Goal: Check status: Check status

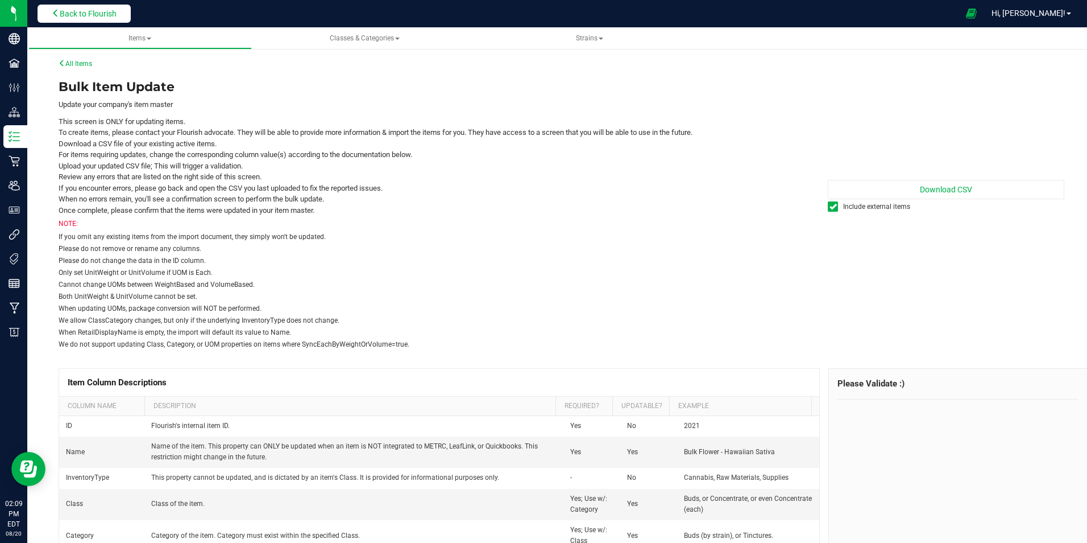
click at [93, 12] on span "Back to Flourish" at bounding box center [88, 13] width 57 height 9
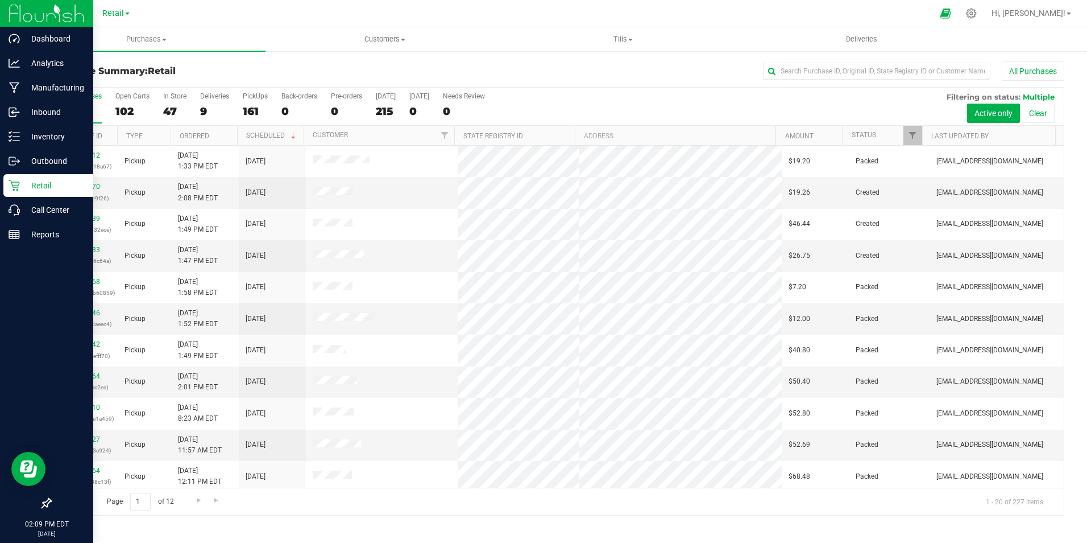
click at [44, 184] on p "Retail" at bounding box center [54, 186] width 68 height 14
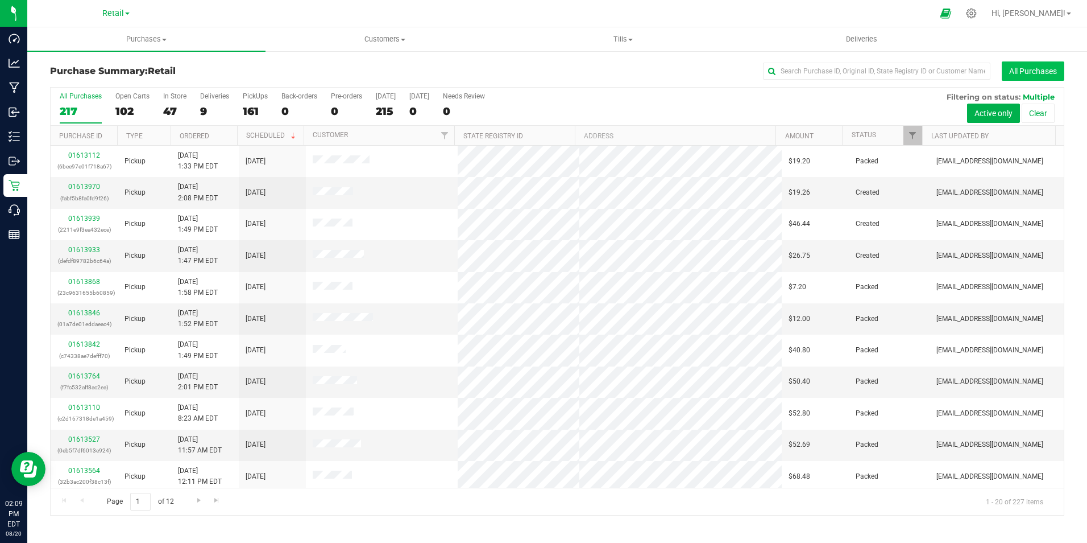
click at [1048, 68] on button "All Purchases" at bounding box center [1033, 70] width 63 height 19
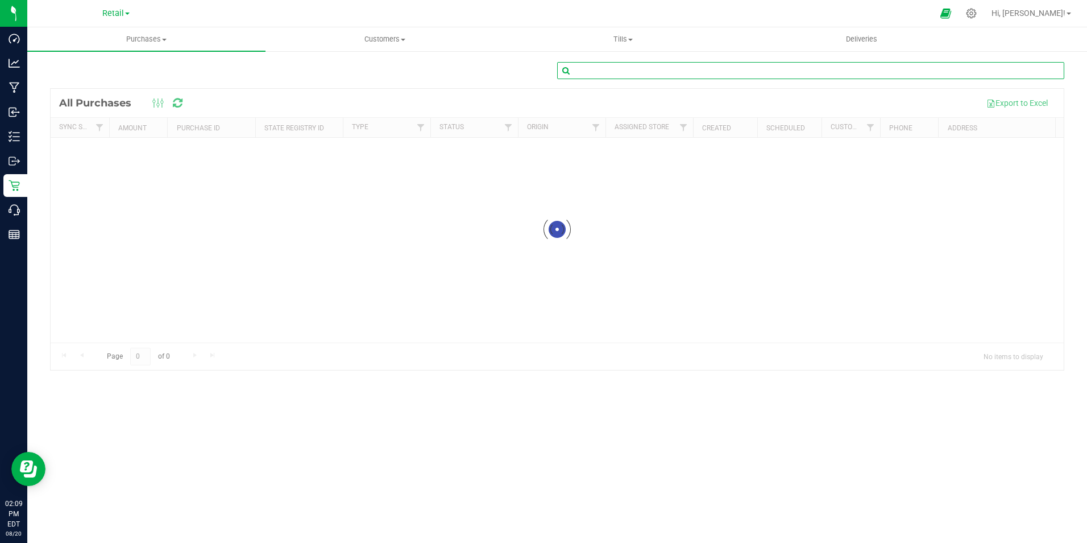
paste input "01612020"
type input "01612020"
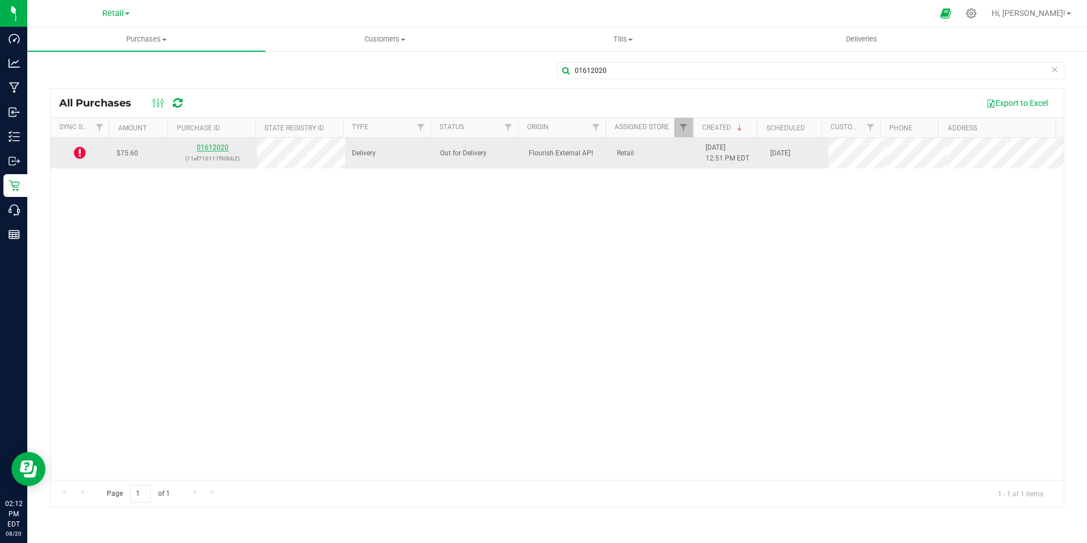
click at [212, 148] on link "01612020" at bounding box center [213, 147] width 32 height 8
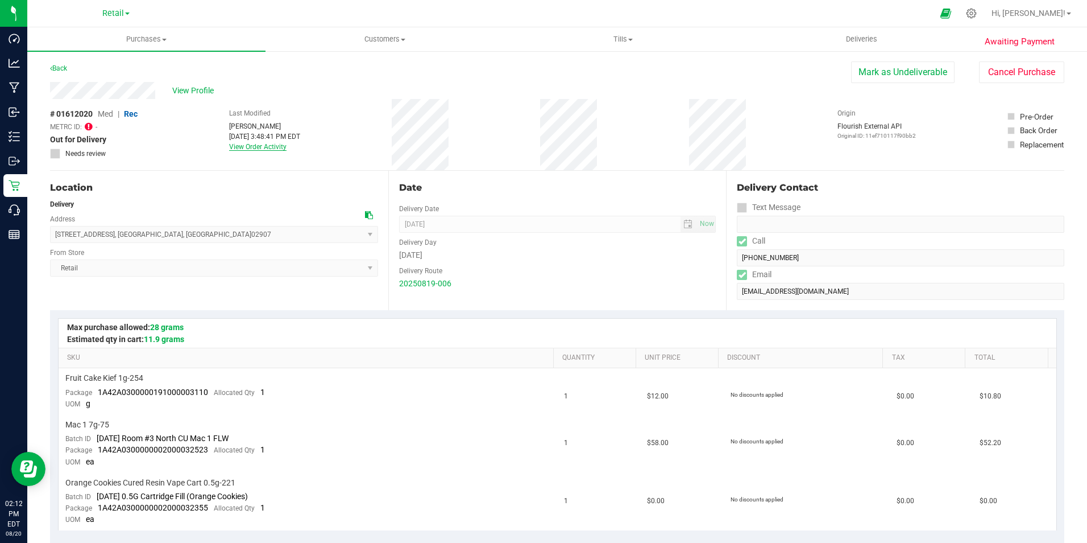
click at [271, 149] on link "View Order Activity" at bounding box center [257, 147] width 57 height 8
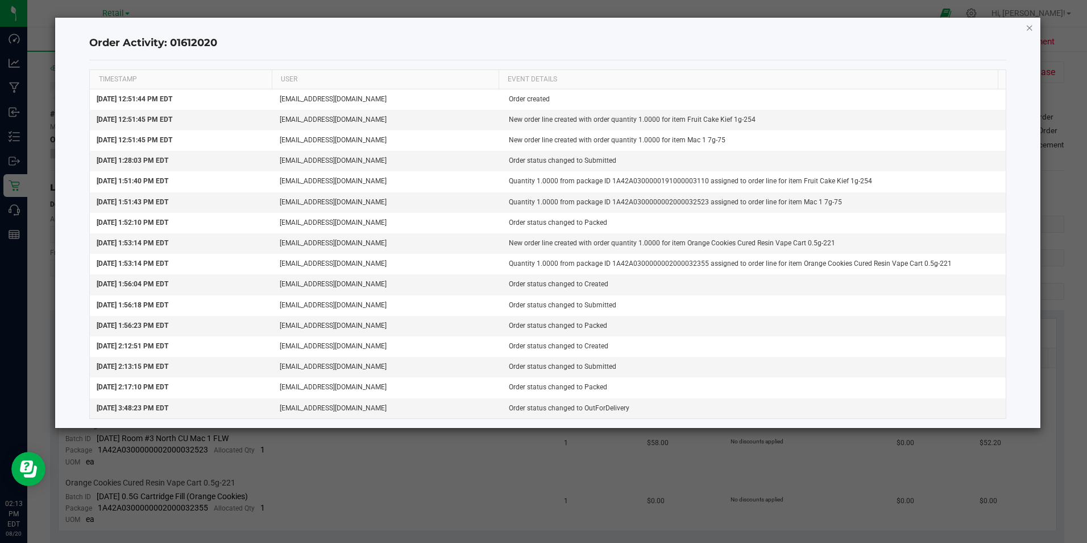
click at [1028, 30] on icon "button" at bounding box center [1030, 27] width 8 height 14
